Goal: Information Seeking & Learning: Learn about a topic

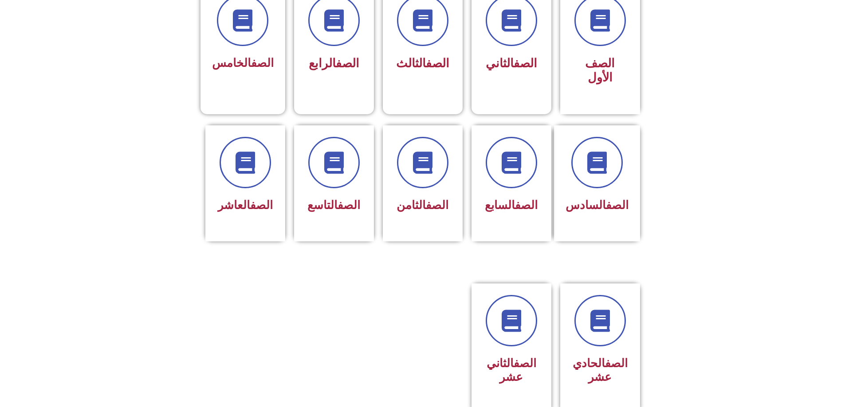
scroll to position [266, 0]
click at [497, 314] on div "الصف الثاني عشر" at bounding box center [511, 342] width 56 height 94
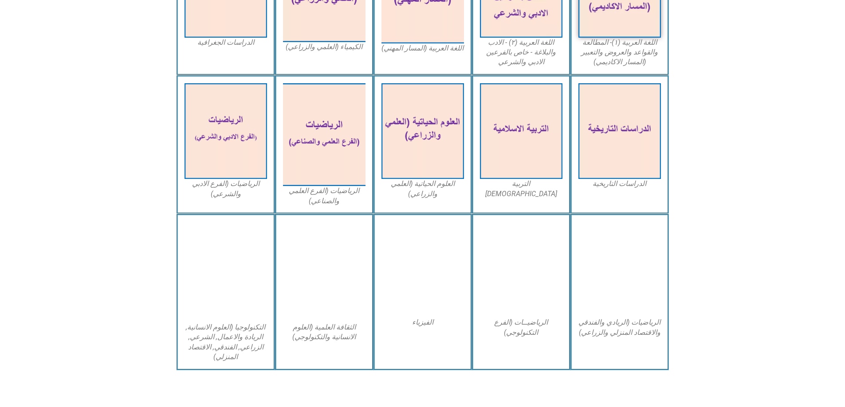
scroll to position [355, 0]
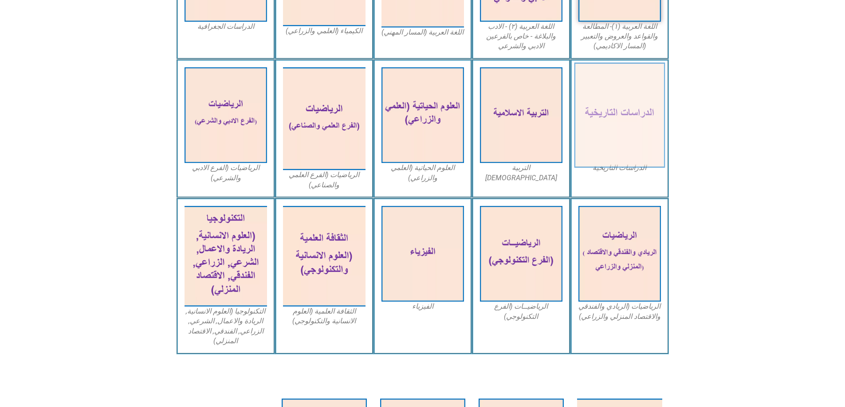
click at [604, 111] on img at bounding box center [619, 116] width 91 height 106
click at [622, 104] on img at bounding box center [619, 116] width 91 height 106
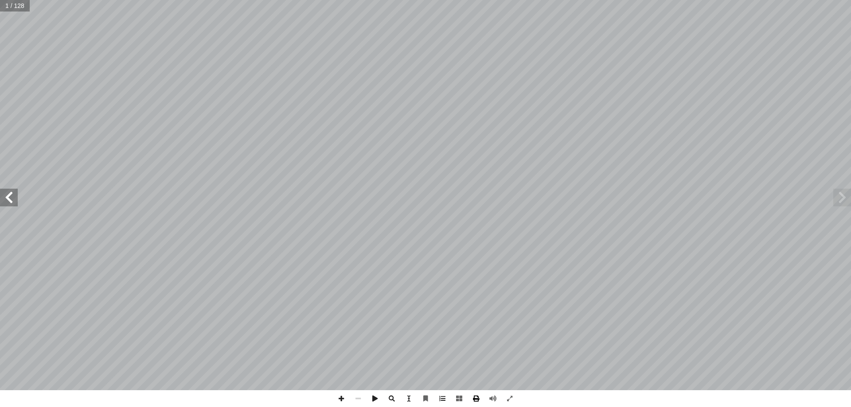
click at [471, 401] on span at bounding box center [476, 399] width 17 height 17
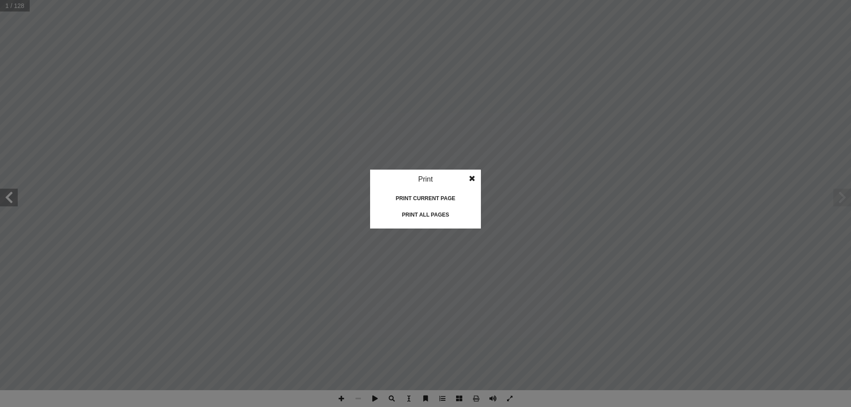
click at [411, 195] on div "Print current page" at bounding box center [425, 199] width 89 height 14
click at [472, 177] on span at bounding box center [472, 179] width 16 height 18
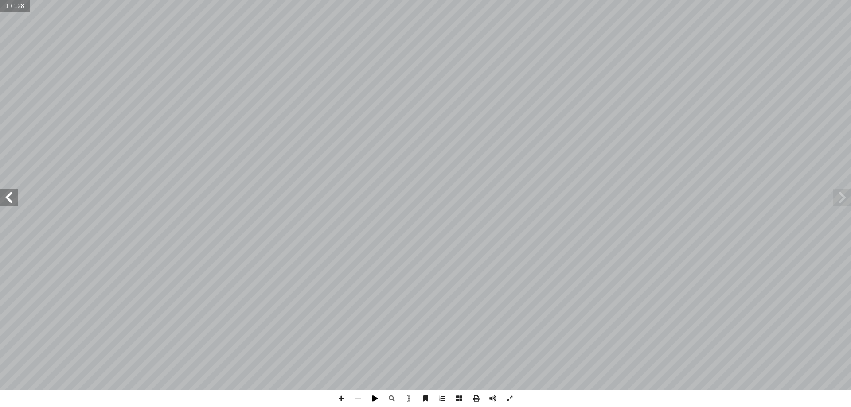
click at [371, 400] on span at bounding box center [375, 399] width 17 height 17
click at [842, 200] on span at bounding box center [843, 198] width 18 height 18
